Goal: Information Seeking & Learning: Learn about a topic

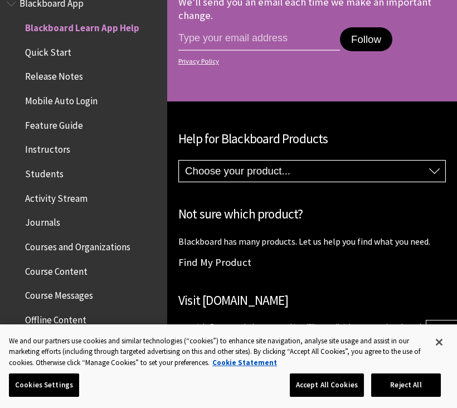
scroll to position [1242, 0]
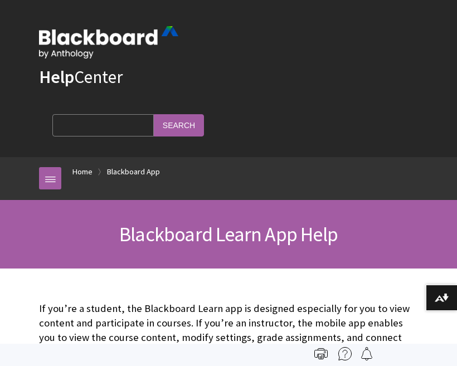
scroll to position [115, 0]
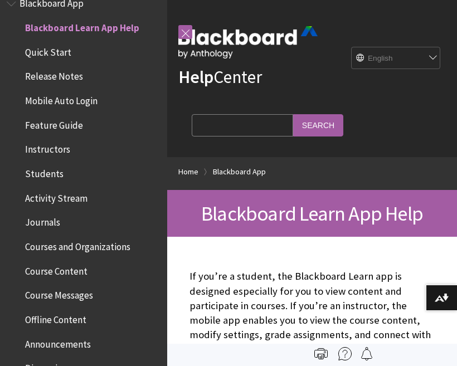
click at [406, 50] on select "English عربية Català Cymraeg Deutsch Español Suomi Français עברית Italiano 日本語 …" at bounding box center [396, 58] width 89 height 22
select select "/ar-sa/Blackboard_App"
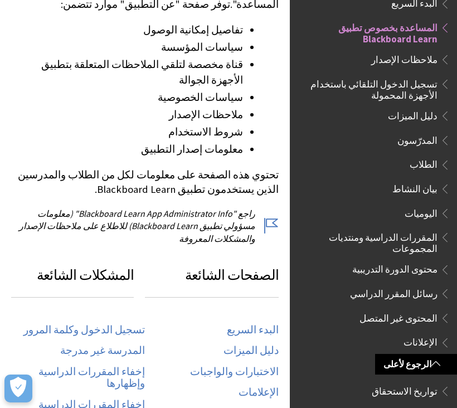
scroll to position [383, 0]
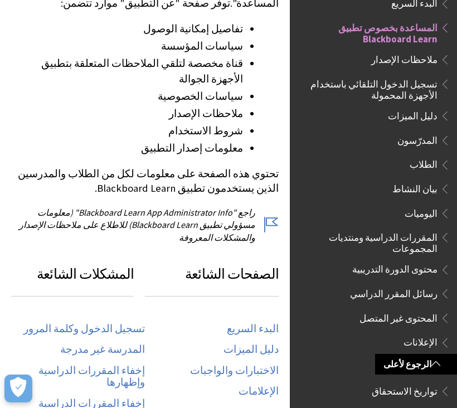
click at [142, 323] on link "تسجيل الدخول وكلمة المرور" at bounding box center [84, 329] width 122 height 13
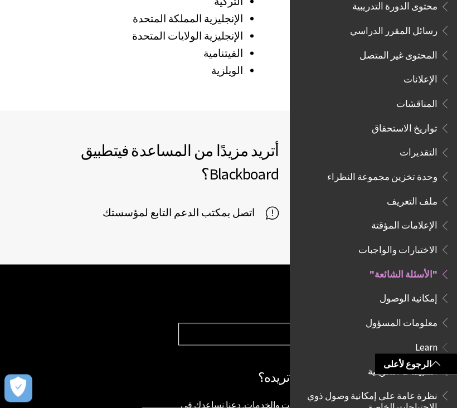
scroll to position [1906, 0]
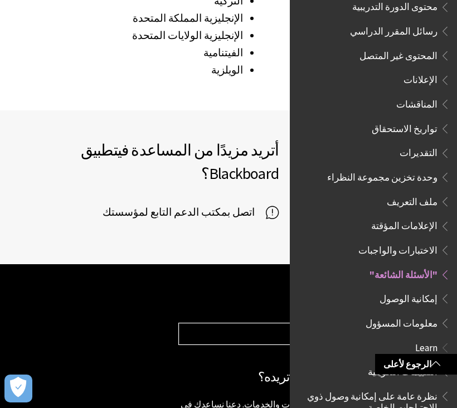
click at [259, 324] on select "Choose your product... Ally تطبيق Blackboard Blackboard Data Collaborate Commun…" at bounding box center [312, 334] width 267 height 21
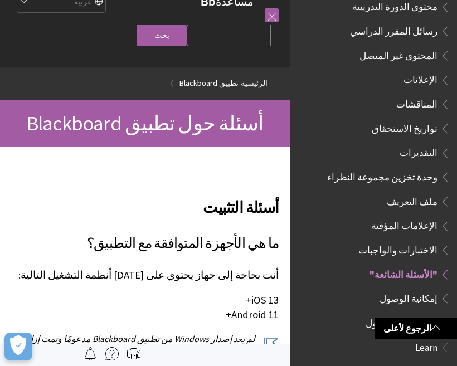
scroll to position [0, 0]
